Goal: Task Accomplishment & Management: Use online tool/utility

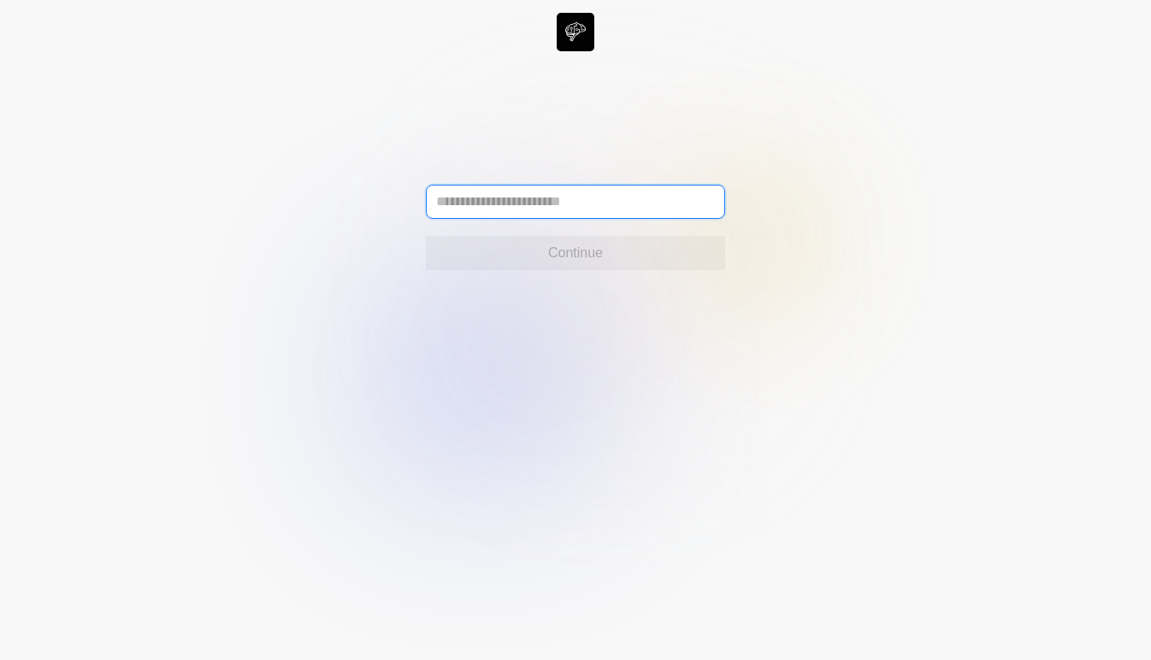
click at [478, 193] on input "text" at bounding box center [575, 202] width 299 height 34
type input "*"
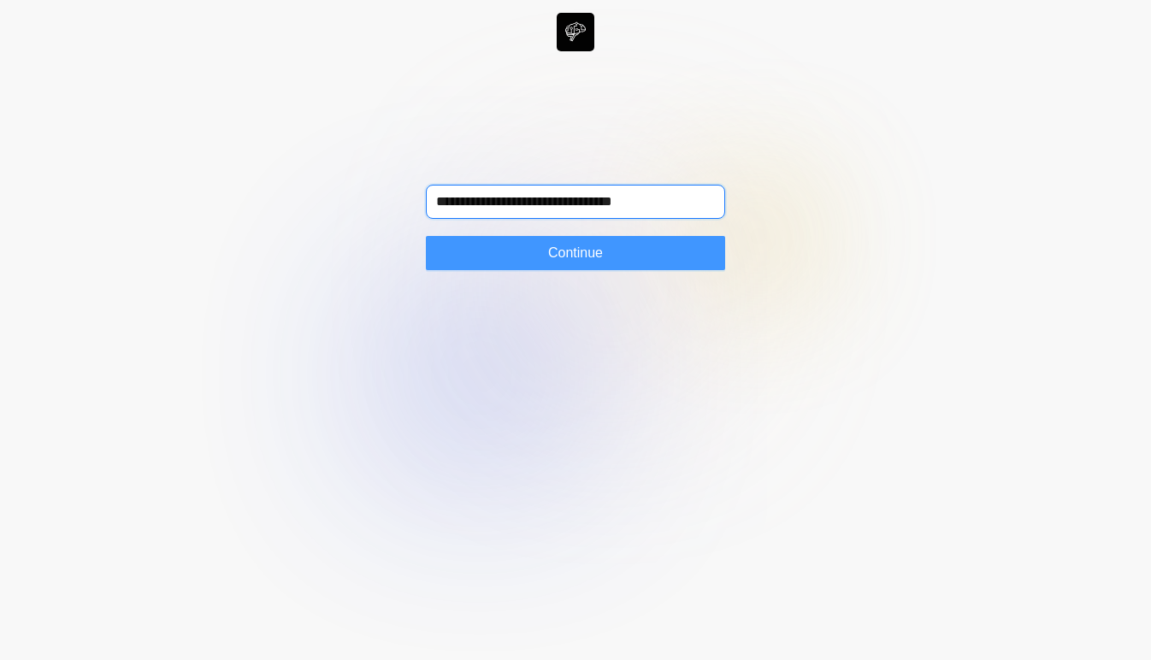
type input "**********"
click at [572, 242] on button "Continue" at bounding box center [575, 253] width 299 height 34
